Goal: Check status: Check status

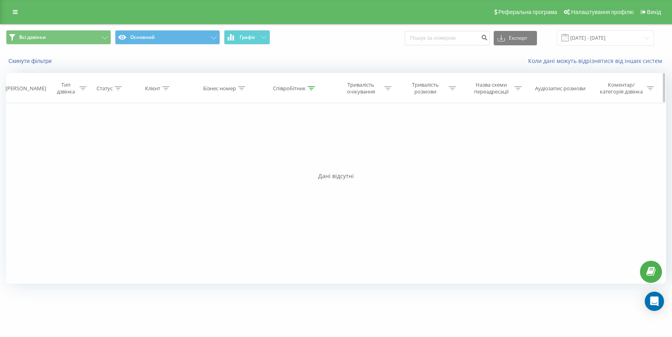
click at [288, 87] on div "Співробітник" at bounding box center [289, 88] width 33 height 7
click at [295, 145] on input "[PERSON_NAME]" at bounding box center [295, 146] width 71 height 14
type input "М"
type input "Лемешко"
click at [309, 163] on span "OK" at bounding box center [312, 161] width 22 height 12
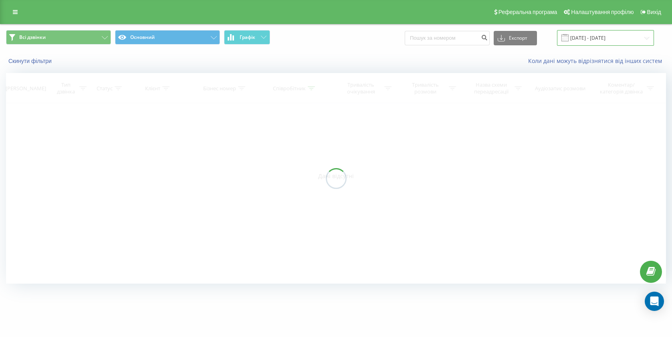
click at [613, 37] on input "[DATE] - [DATE]" at bounding box center [605, 38] width 97 height 16
click at [639, 88] on div at bounding box center [336, 178] width 660 height 210
click at [614, 39] on input "[DATE] - [DATE]" at bounding box center [605, 38] width 97 height 16
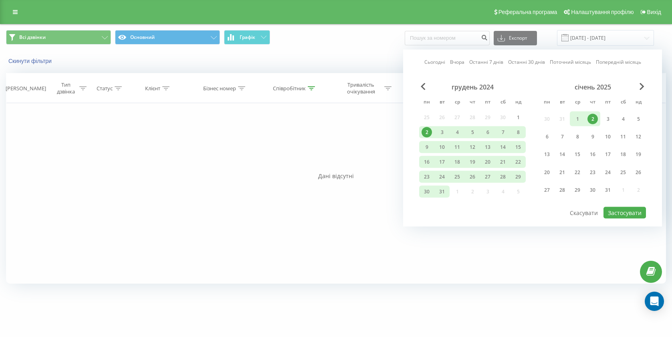
click at [641, 86] on span "Next Month" at bounding box center [642, 86] width 5 height 7
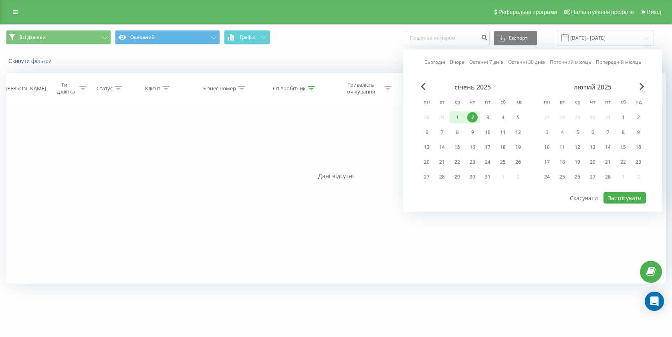
click at [641, 86] on span "Next Month" at bounding box center [642, 86] width 5 height 7
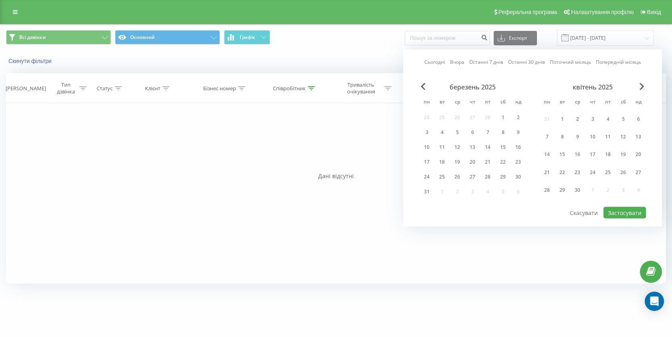
click at [641, 86] on span "Next Month" at bounding box center [642, 86] width 5 height 7
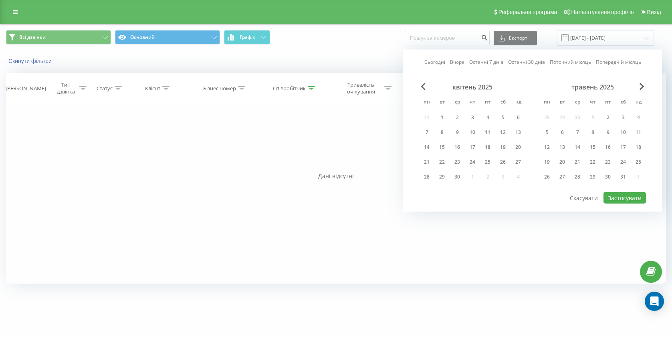
click at [641, 86] on span "Next Month" at bounding box center [642, 86] width 5 height 7
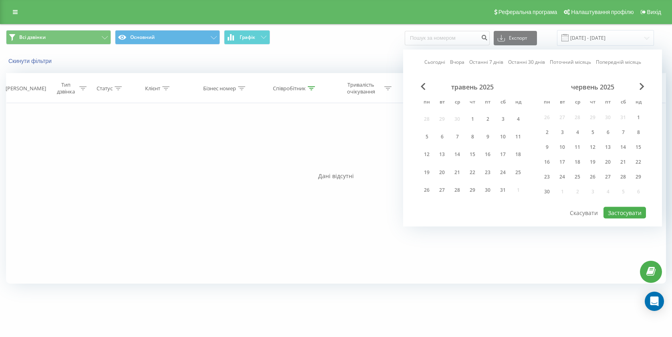
click at [641, 86] on span "Next Month" at bounding box center [642, 86] width 5 height 7
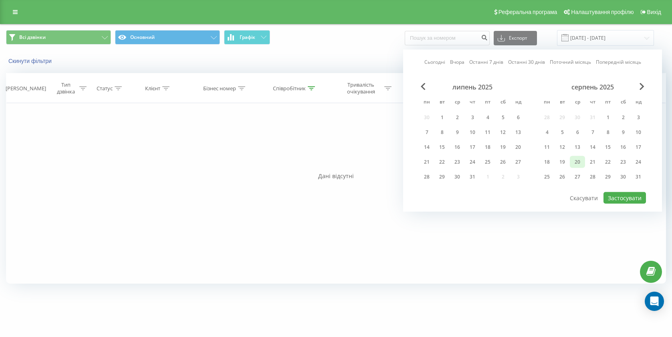
click at [578, 164] on div "20" at bounding box center [577, 162] width 10 height 10
click at [546, 166] on div "18" at bounding box center [547, 162] width 10 height 10
click at [618, 197] on button "Застосувати" at bounding box center [625, 198] width 42 height 12
type input "[DATE] - [DATE]"
